Goal: Task Accomplishment & Management: Manage account settings

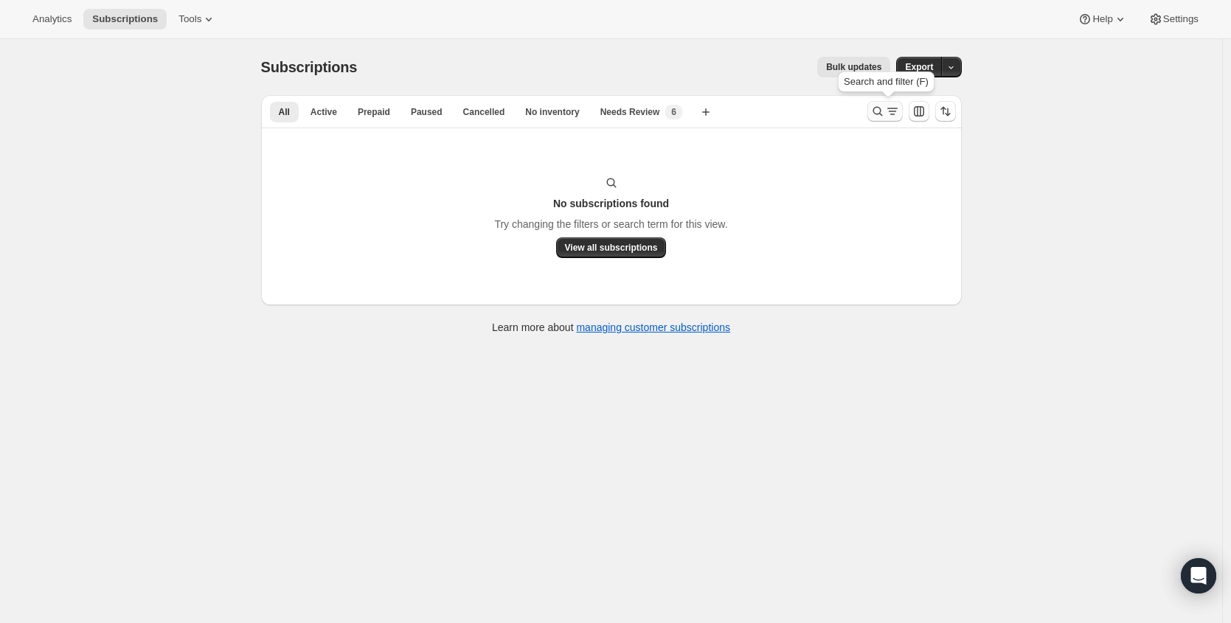
click at [885, 112] on icon "Search and filter results" at bounding box center [878, 111] width 15 height 15
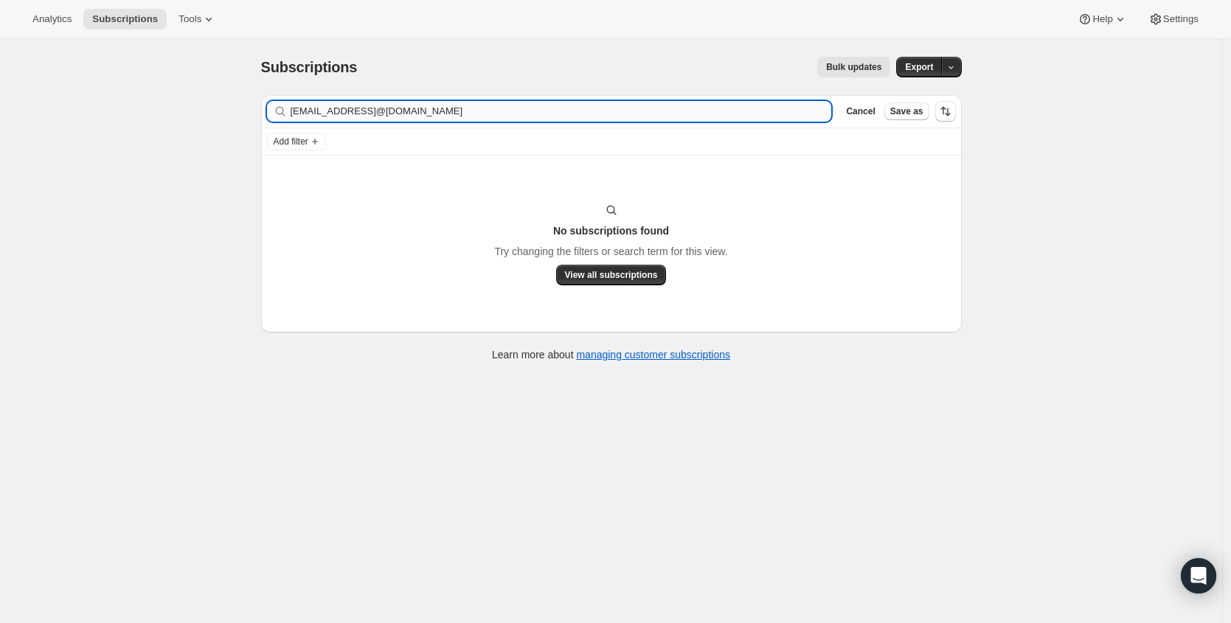
click at [719, 106] on input "[EMAIL_ADDRESS]@[DOMAIN_NAME]" at bounding box center [562, 111] width 542 height 21
type input "[EMAIL_ADDRESS][DOMAIN_NAME]"
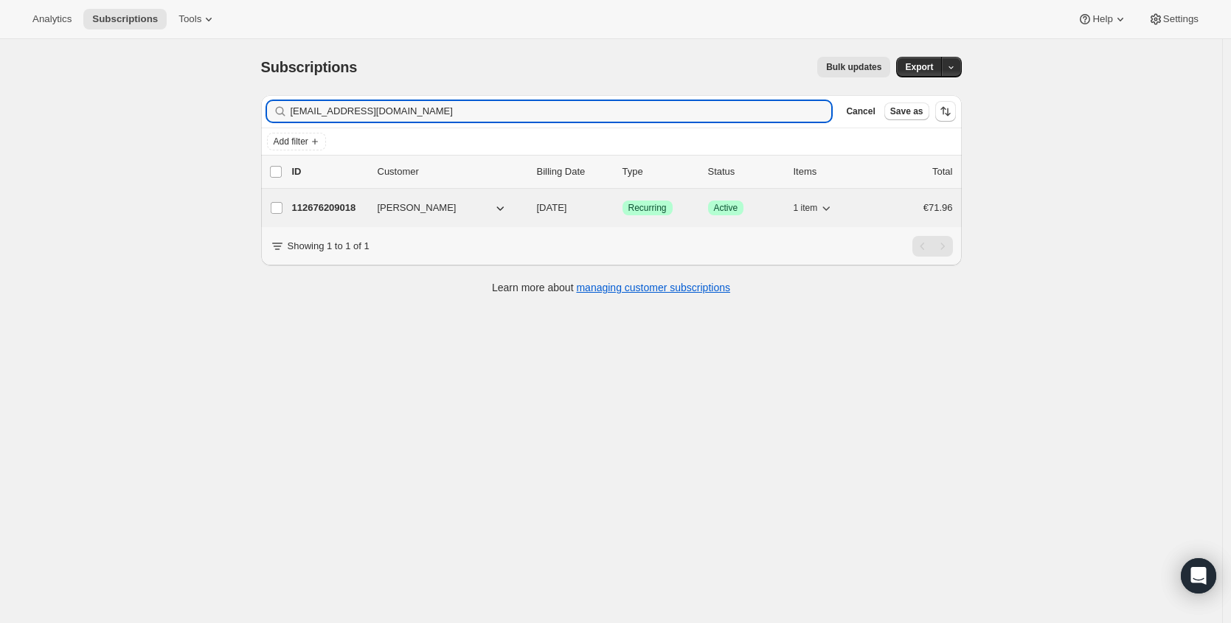
click at [348, 212] on p "112676209018" at bounding box center [329, 208] width 74 height 15
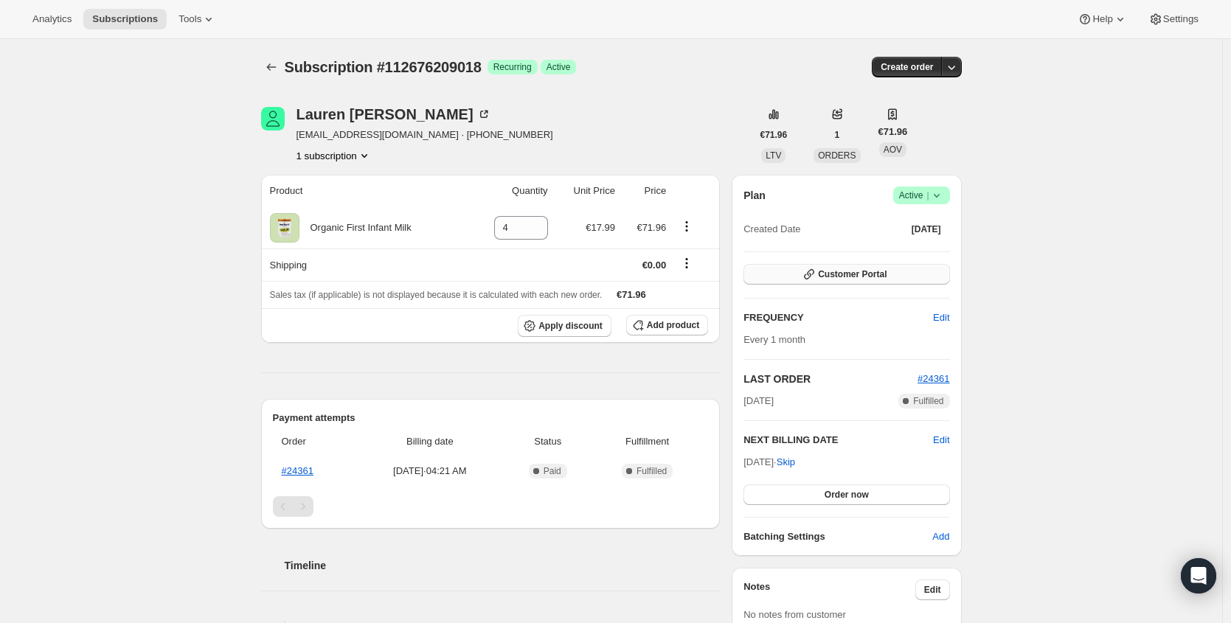
click at [930, 277] on button "Customer Portal" at bounding box center [847, 274] width 206 height 21
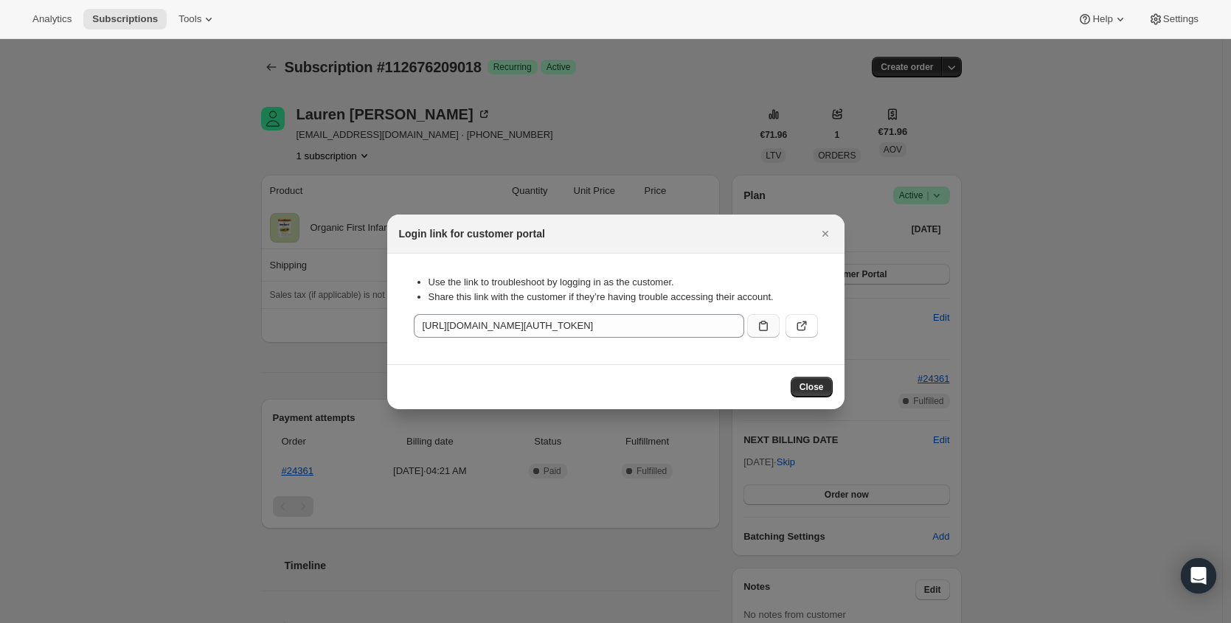
click at [769, 323] on icon ":r34:" at bounding box center [763, 326] width 15 height 15
